Goal: Book appointment/travel/reservation

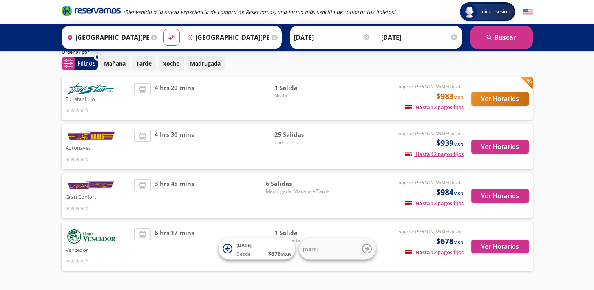
scroll to position [39, 0]
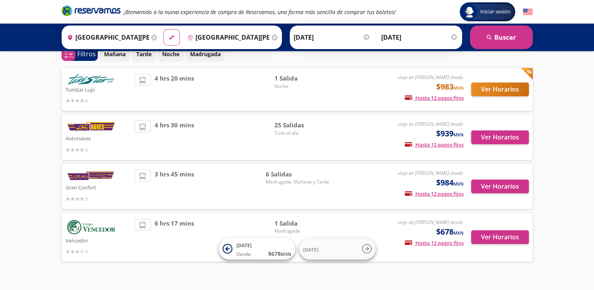
click at [273, 181] on span "Madrugada, Mañana y Tarde" at bounding box center [298, 181] width 64 height 7
click at [498, 187] on button "Ver Horarios" at bounding box center [500, 186] width 58 height 14
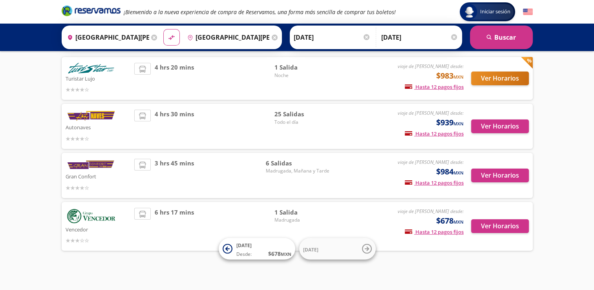
scroll to position [54, 0]
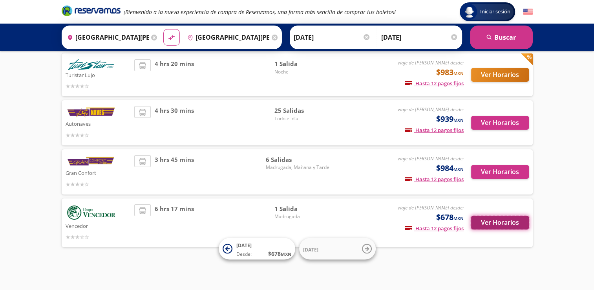
click at [505, 219] on button "Ver Horarios" at bounding box center [500, 223] width 58 height 14
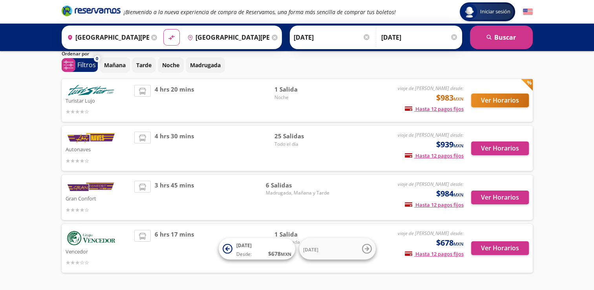
scroll to position [15, 0]
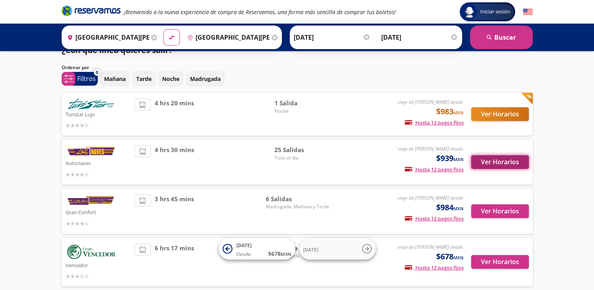
click at [508, 164] on button "Ver Horarios" at bounding box center [500, 162] width 58 height 14
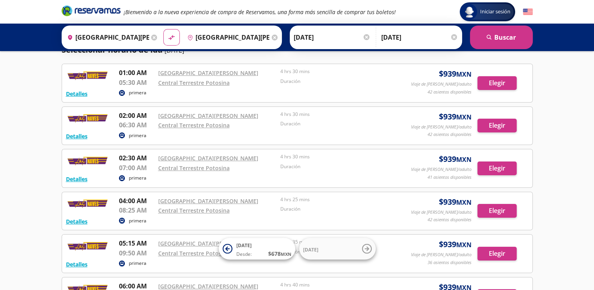
scroll to position [79, 0]
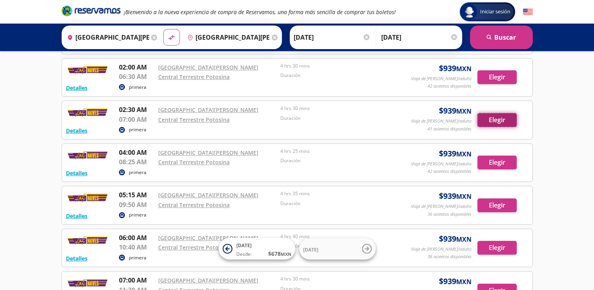
click at [487, 119] on button "Elegir" at bounding box center [496, 120] width 39 height 14
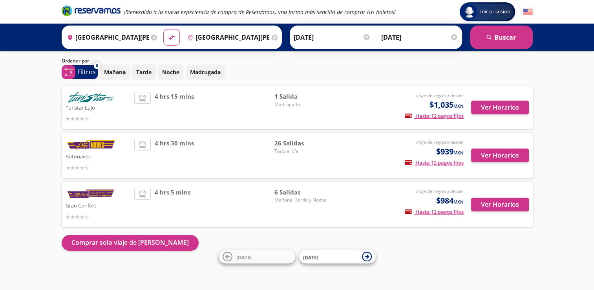
scroll to position [20, 0]
